Goal: Understand process/instructions: Learn how to perform a task or action

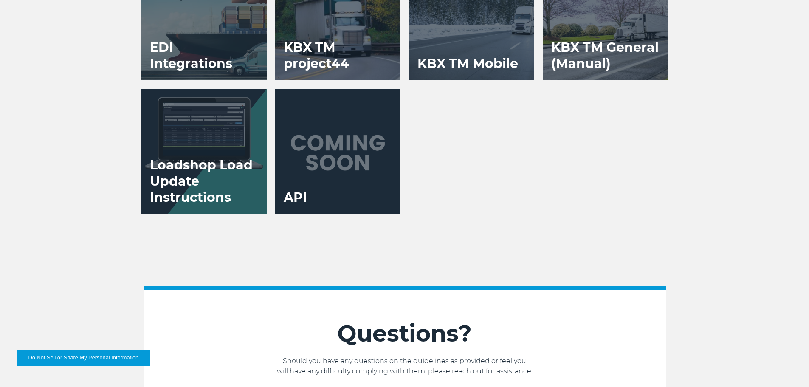
scroll to position [1788, 0]
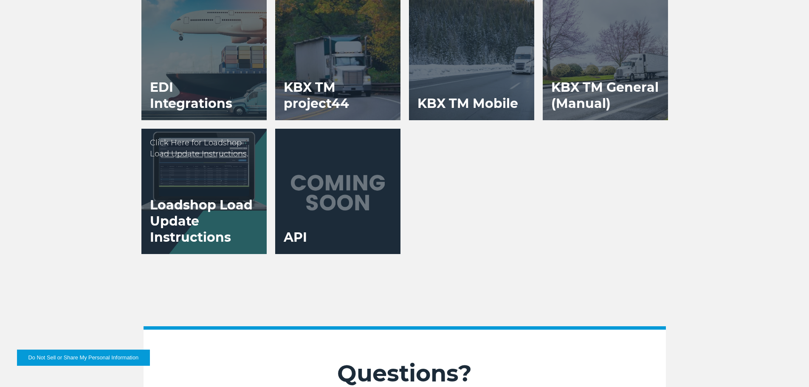
click at [201, 179] on div at bounding box center [203, 191] width 125 height 125
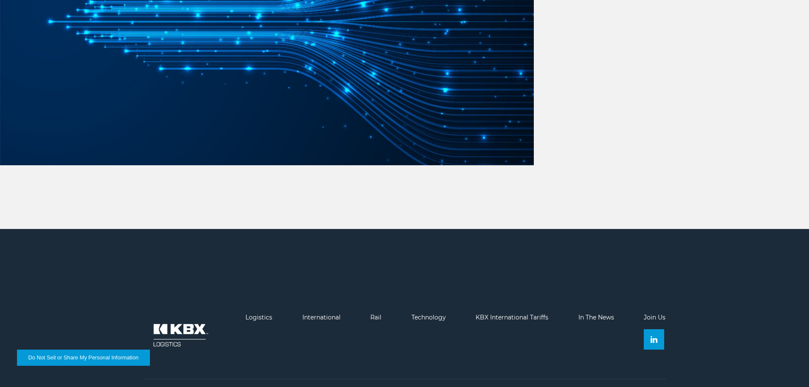
scroll to position [1972, 0]
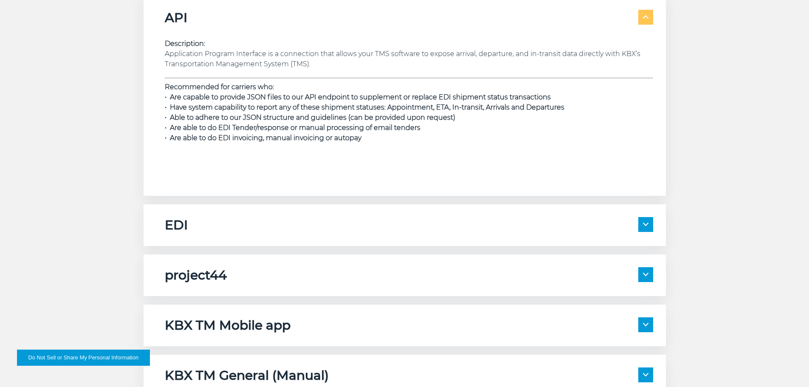
scroll to position [1443, 0]
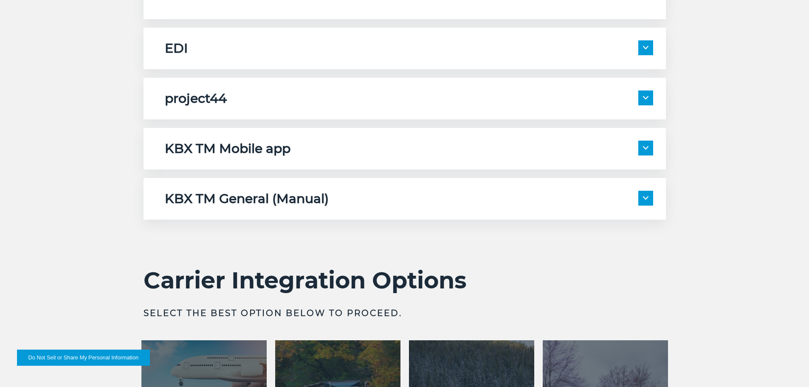
click at [644, 199] on img at bounding box center [646, 197] width 6 height 3
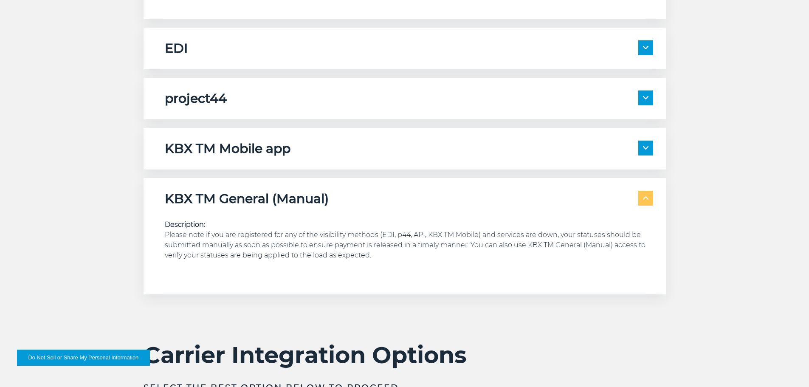
click at [644, 199] on img at bounding box center [646, 197] width 6 height 3
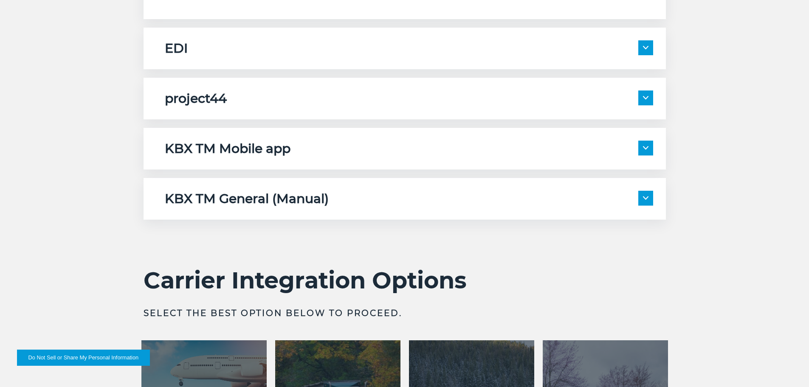
click at [644, 100] on span at bounding box center [645, 97] width 15 height 15
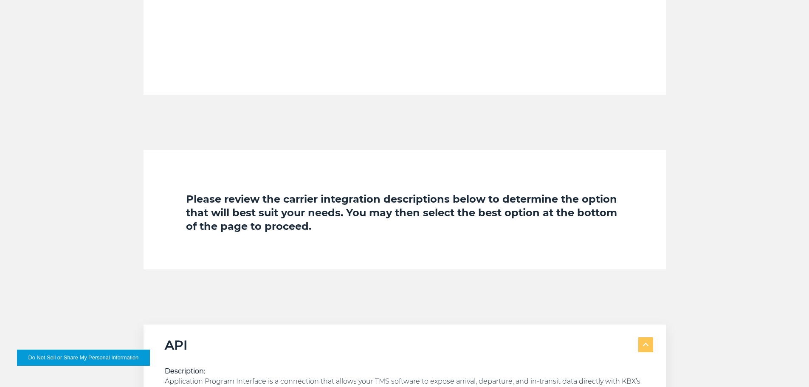
scroll to position [849, 0]
